Goal: Task Accomplishment & Management: Manage account settings

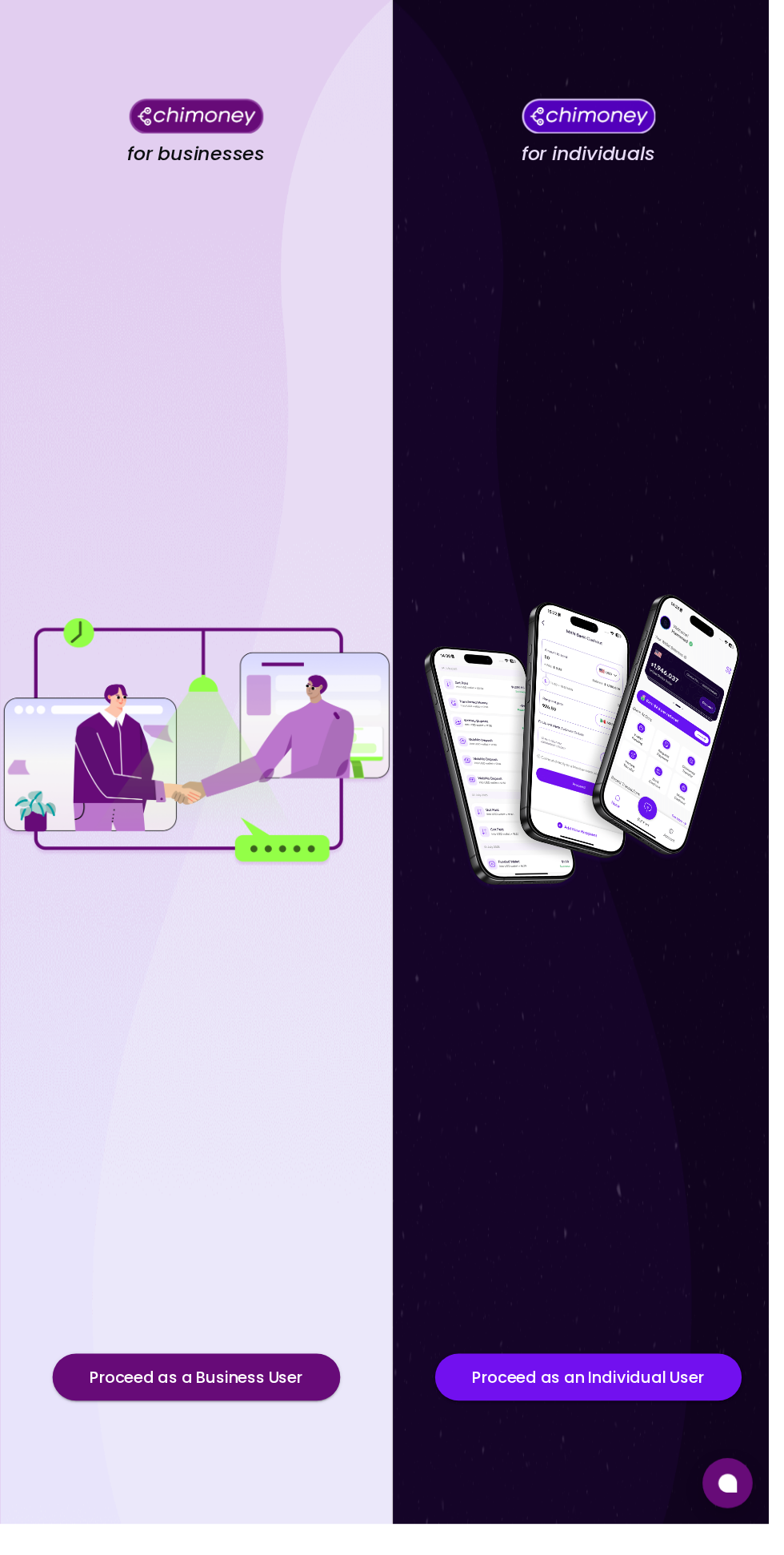
click at [262, 1429] on button "Proceed as a Business User" at bounding box center [200, 1404] width 294 height 49
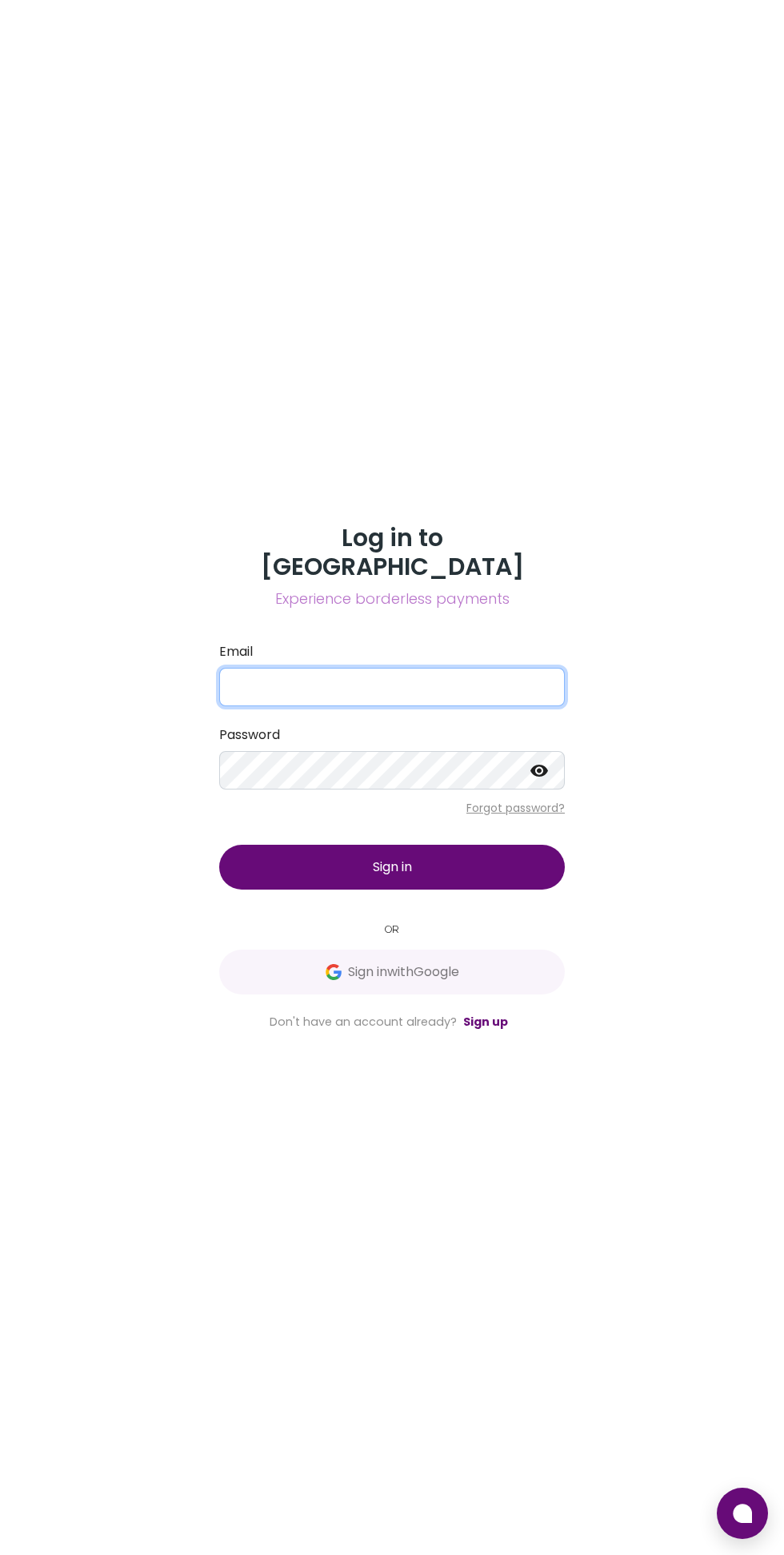
click at [512, 706] on input "Email" at bounding box center [391, 686] width 345 height 39
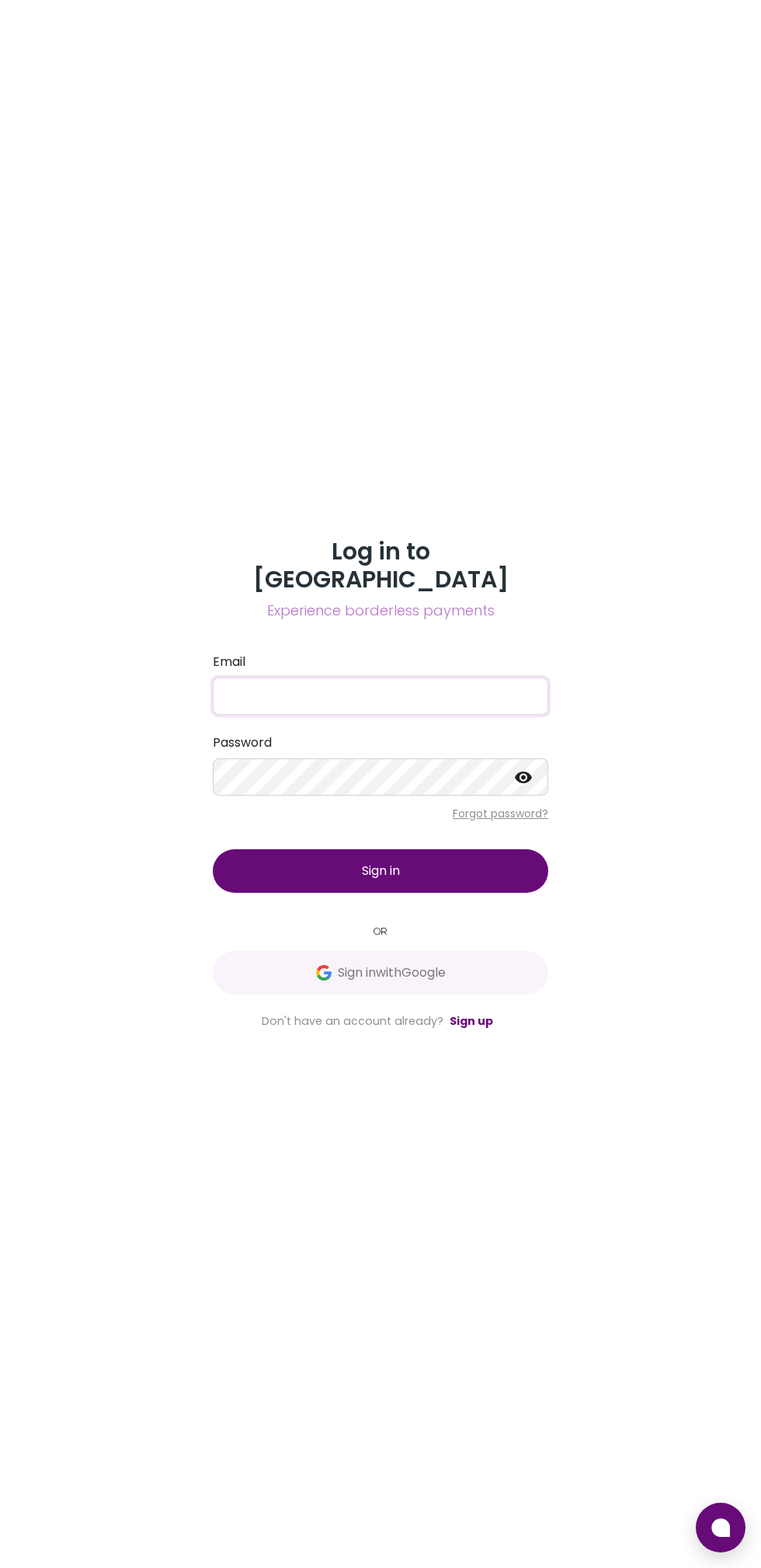
type input "[EMAIL_ADDRESS][DOMAIN_NAME]"
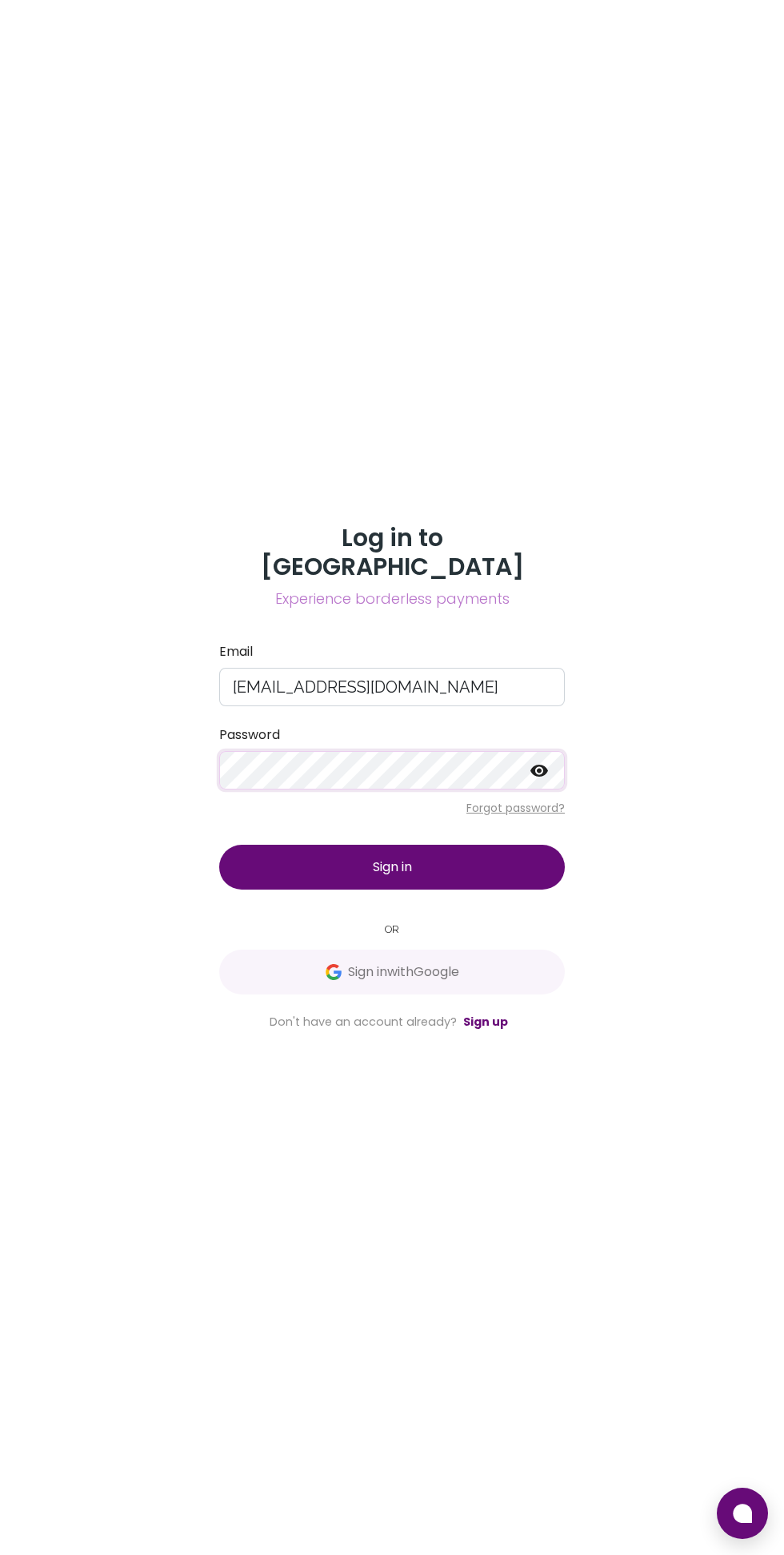
click at [510, 889] on button "Sign in" at bounding box center [391, 867] width 345 height 45
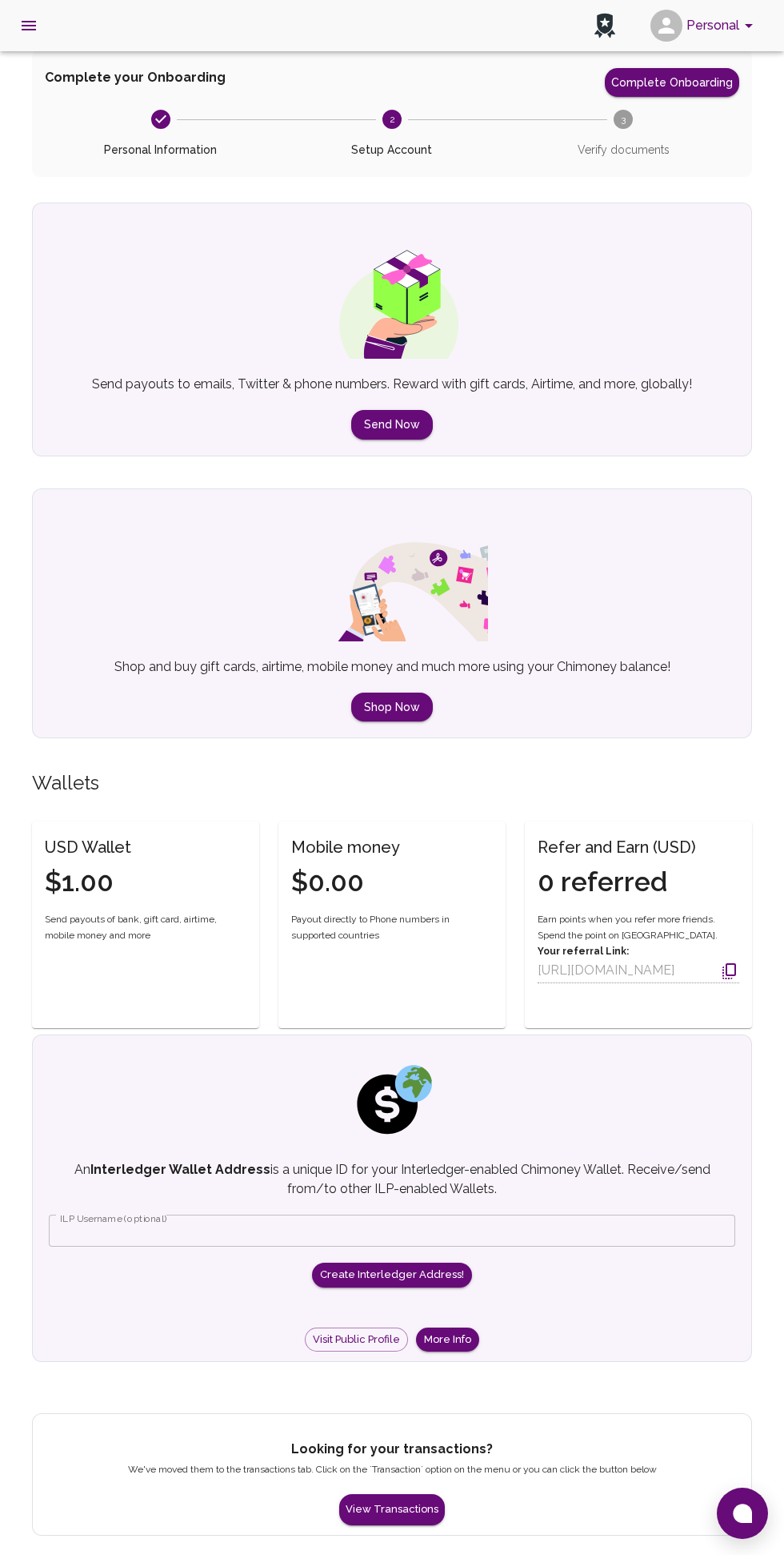
scroll to position [122, 0]
click at [420, 1494] on button "View Transactions" at bounding box center [392, 1509] width 106 height 32
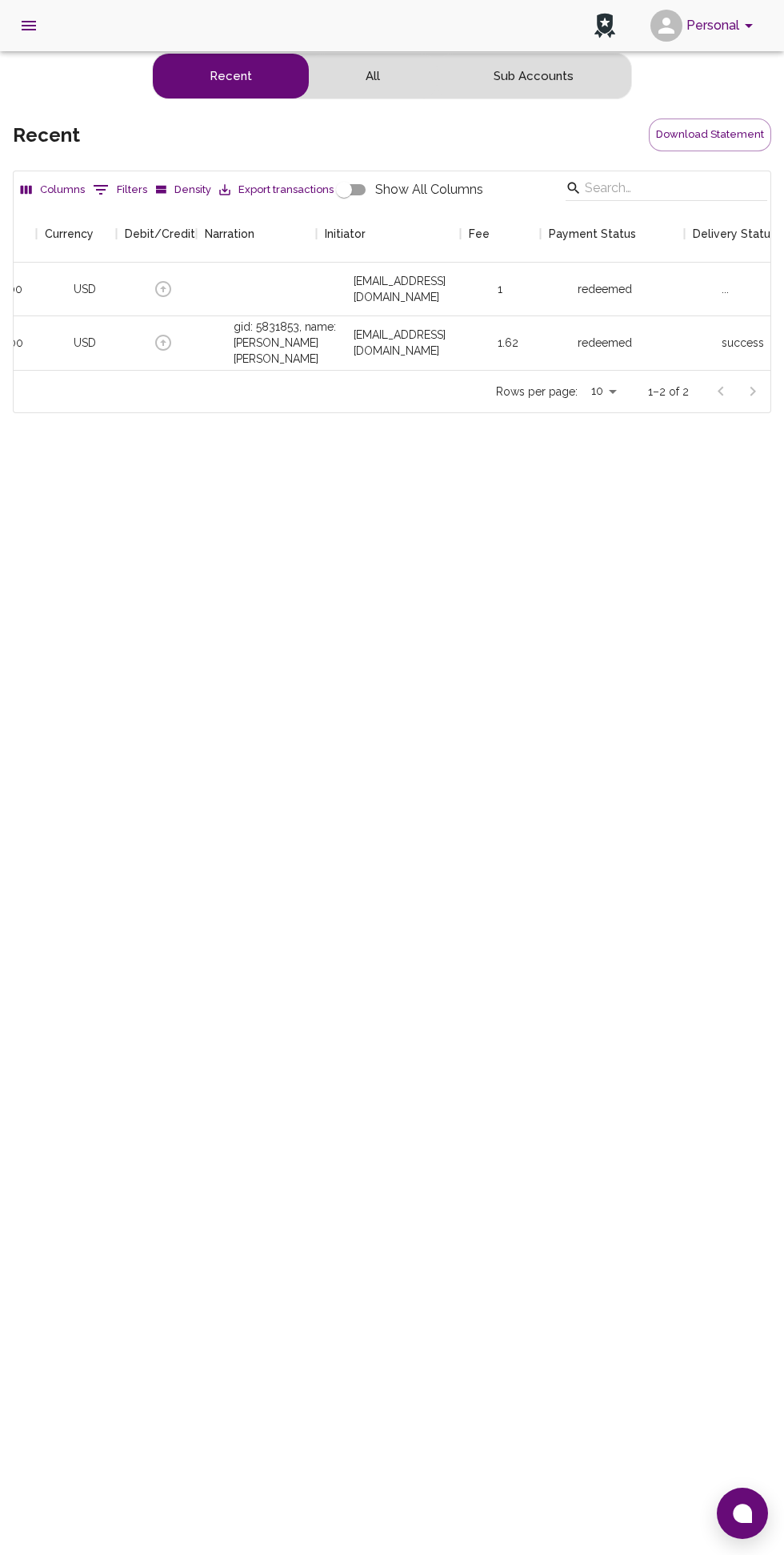
scroll to position [0, 215]
